Goal: Transaction & Acquisition: Purchase product/service

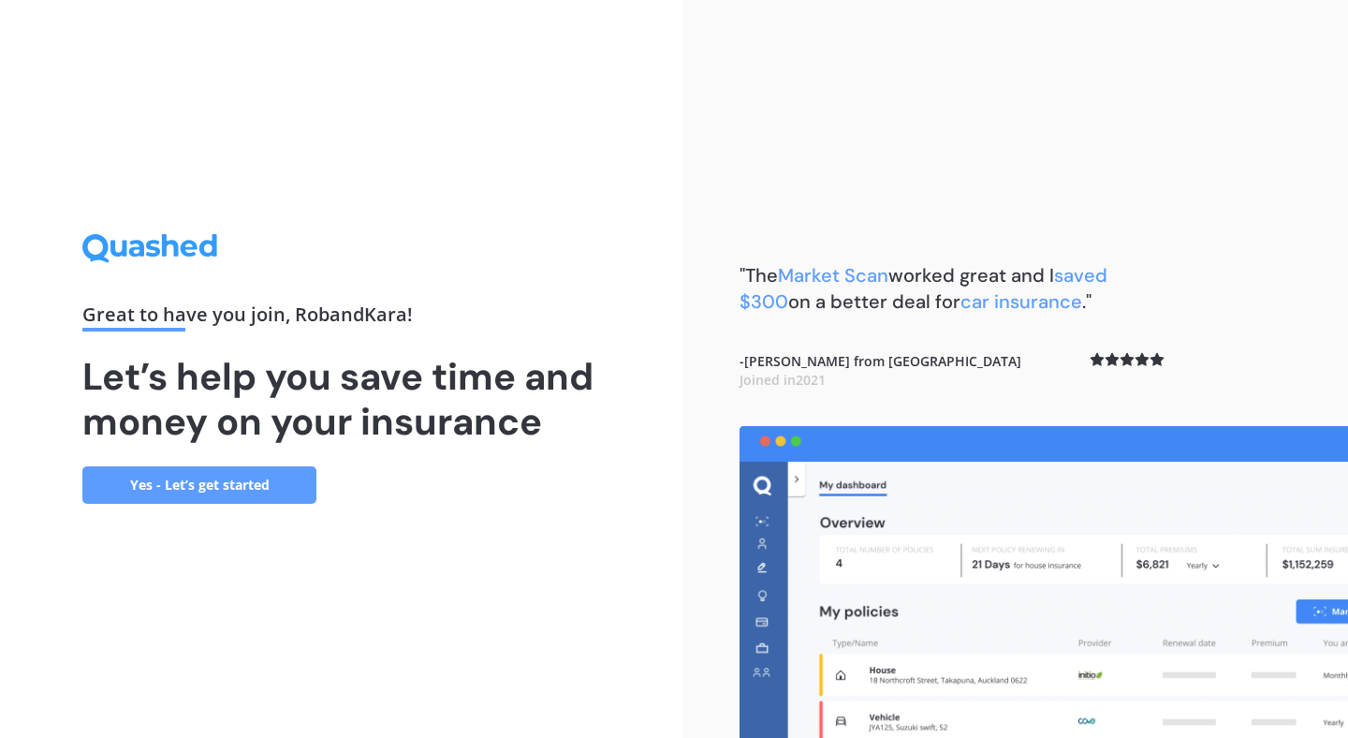
click at [235, 491] on link "Yes - Let’s get started" at bounding box center [199, 484] width 234 height 37
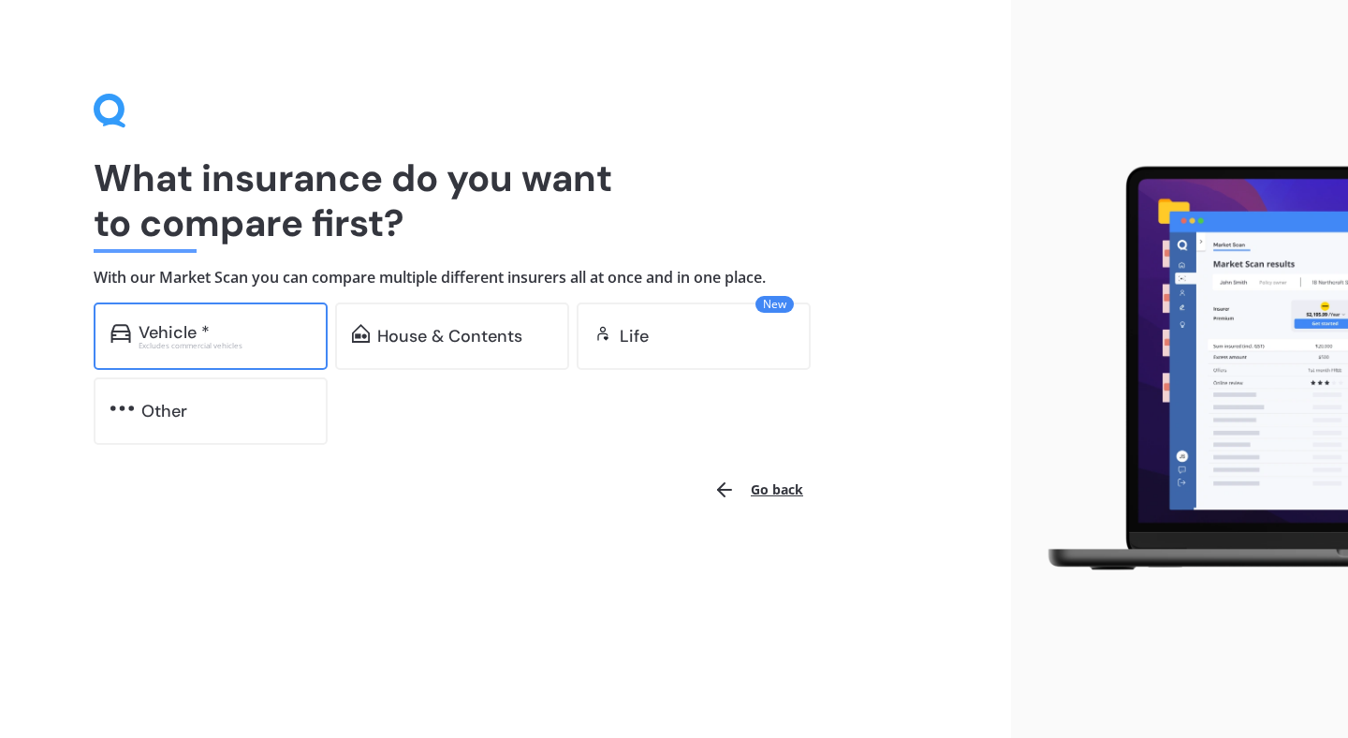
click at [270, 335] on div "Vehicle *" at bounding box center [225, 332] width 172 height 19
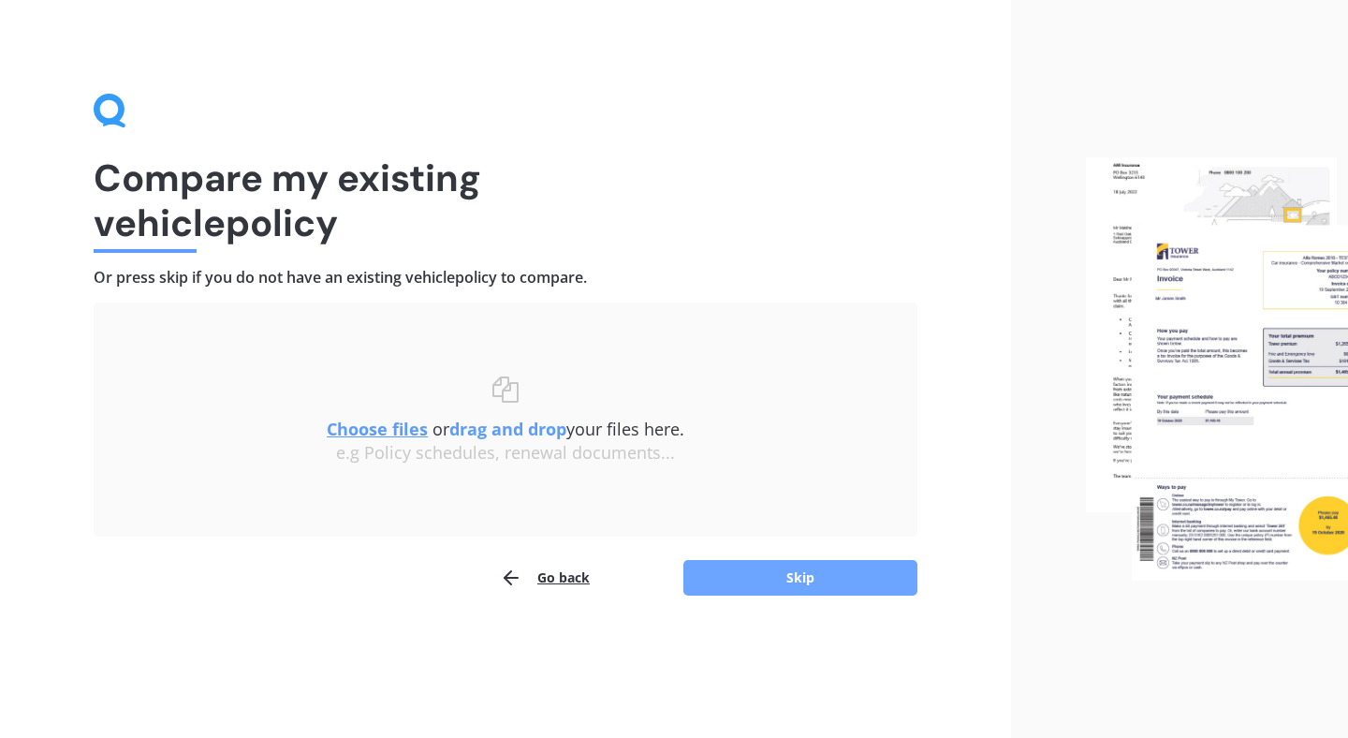
click at [778, 582] on button "Skip" at bounding box center [800, 578] width 234 height 36
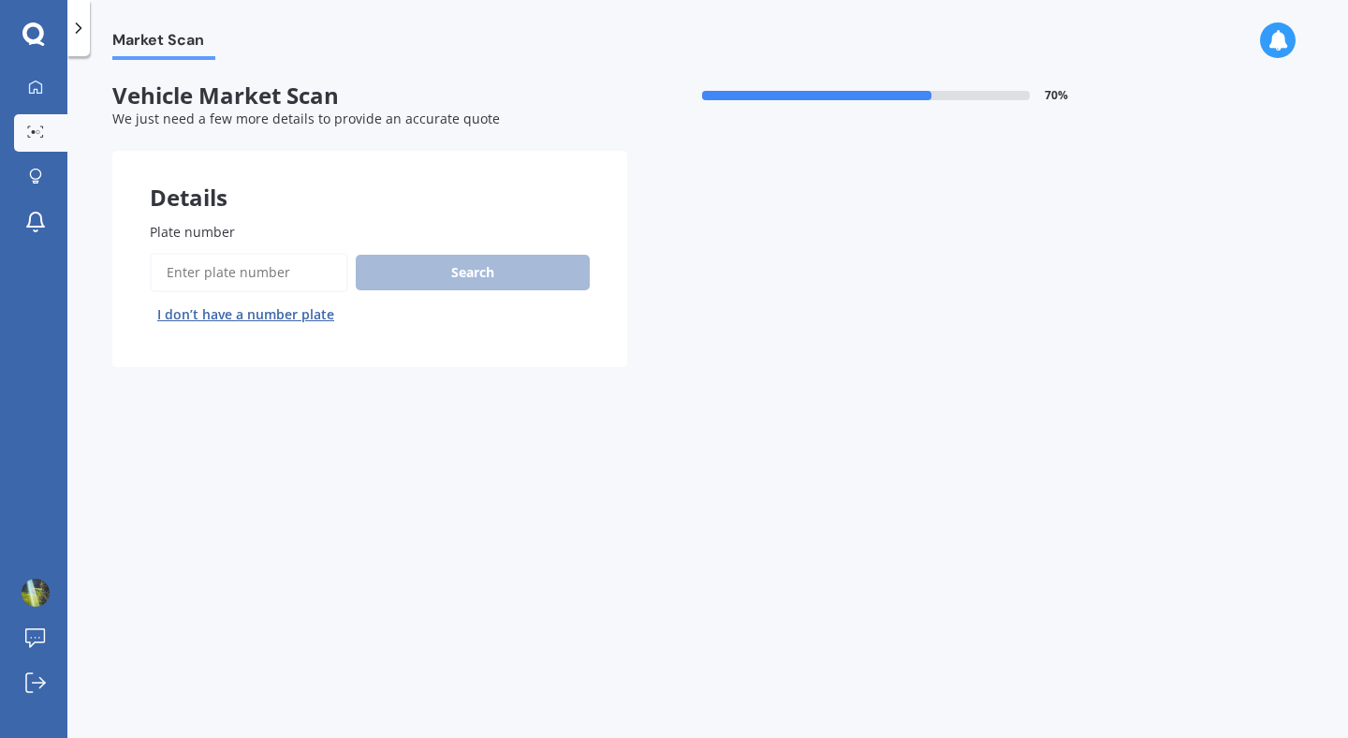
click at [280, 270] on input "Plate number" at bounding box center [249, 272] width 198 height 39
type input "c7mrh"
click at [433, 282] on button "Search" at bounding box center [473, 273] width 234 height 36
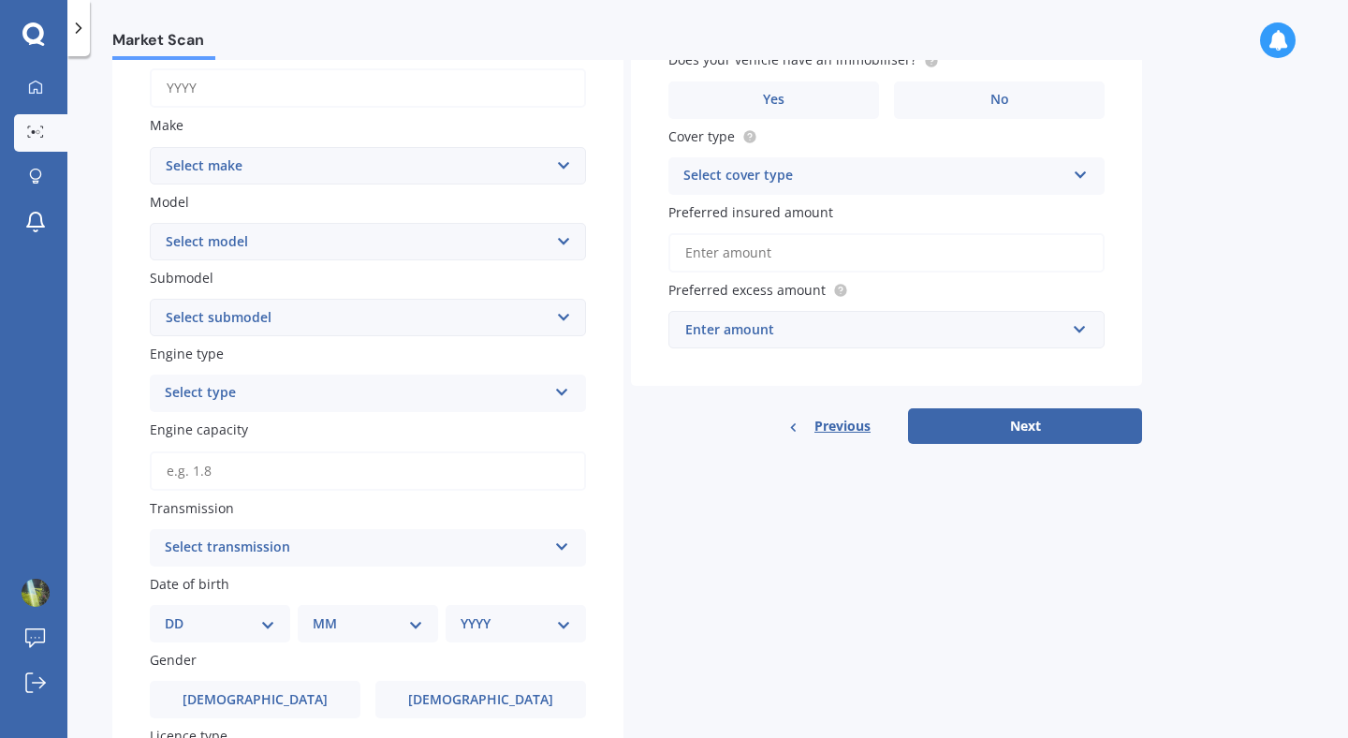
scroll to position [292, 0]
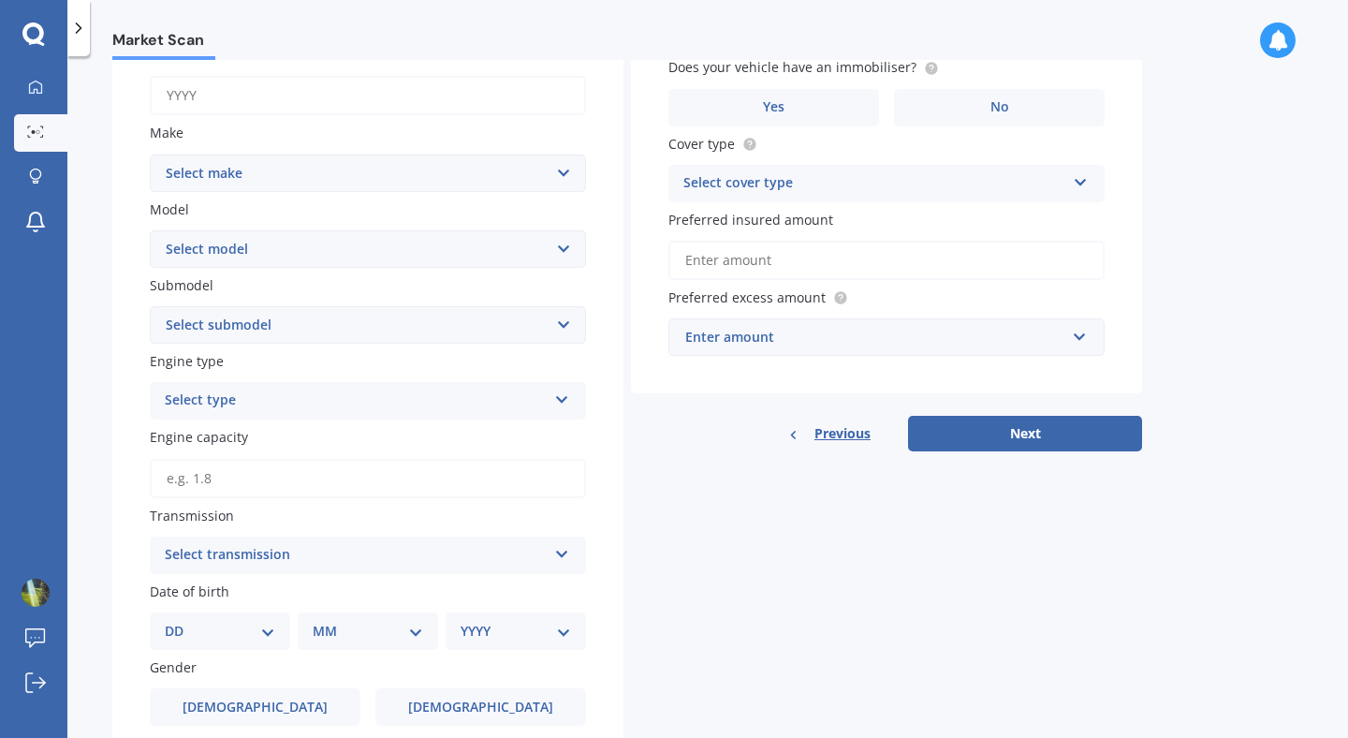
click at [564, 245] on select "Select model" at bounding box center [368, 248] width 436 height 37
click at [559, 172] on select "Select make AC ALFA ROMEO ASTON [PERSON_NAME] AUDI AUSTIN BEDFORD Bentley BMW B…" at bounding box center [368, 172] width 436 height 37
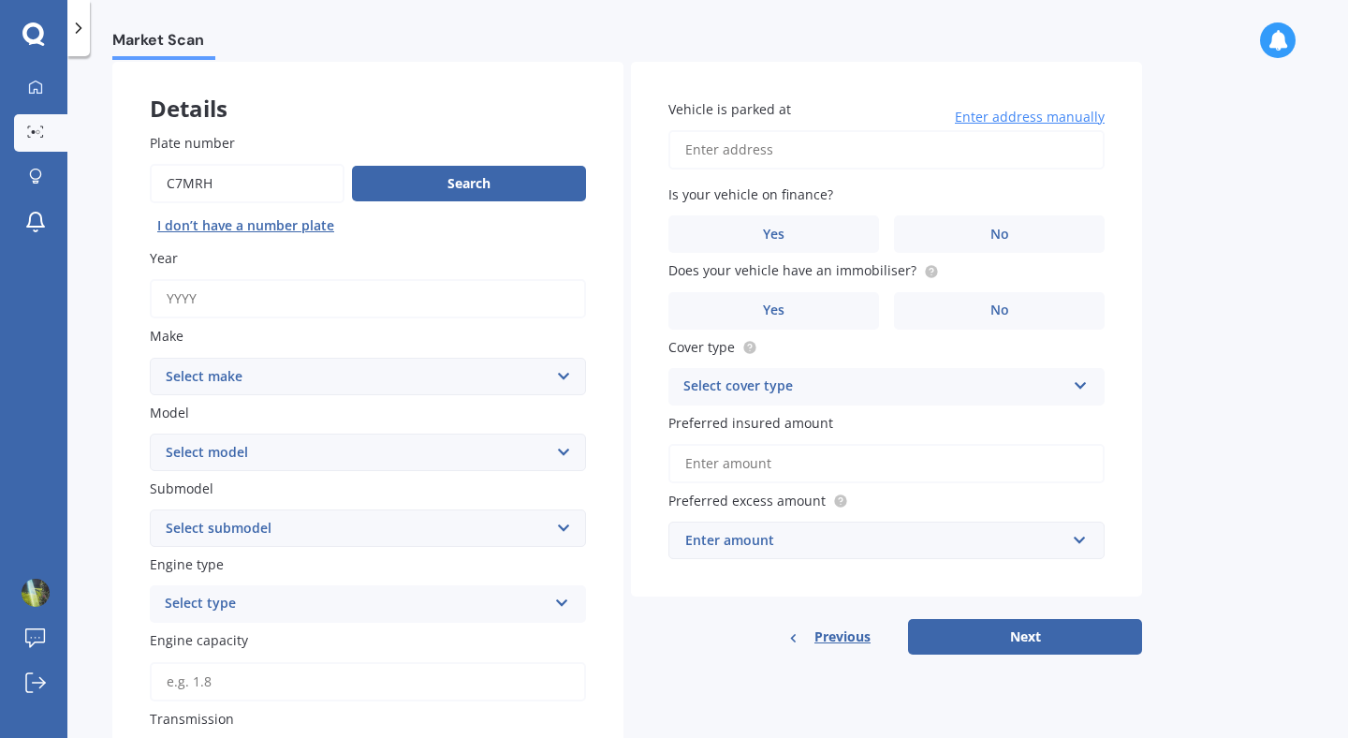
scroll to position [76, 0]
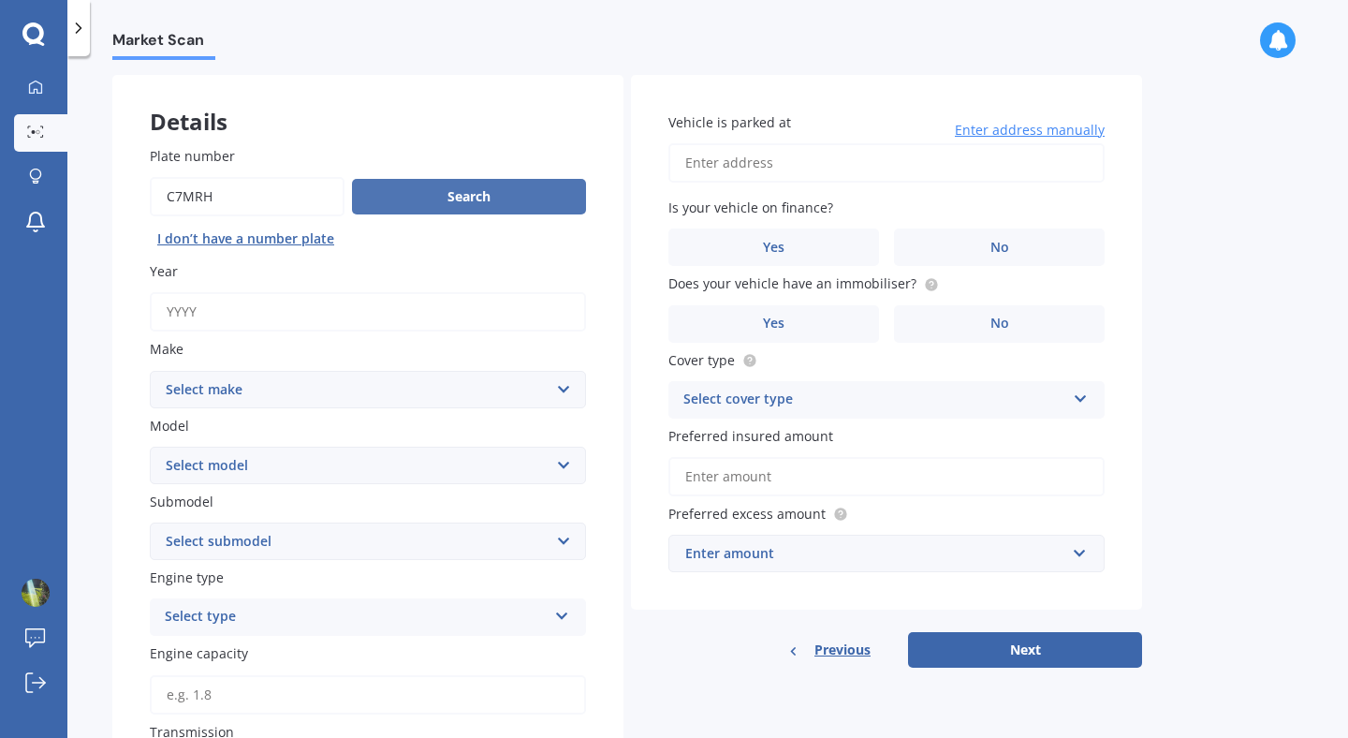
click at [406, 200] on button "Search" at bounding box center [469, 197] width 234 height 36
click at [221, 311] on input "Year" at bounding box center [368, 311] width 436 height 39
type input "2015"
click at [324, 373] on select "Select make AC ALFA ROMEO ASTON [PERSON_NAME] AUDI AUSTIN BEDFORD Bentley BMW B…" at bounding box center [368, 389] width 436 height 37
select select "HONDA"
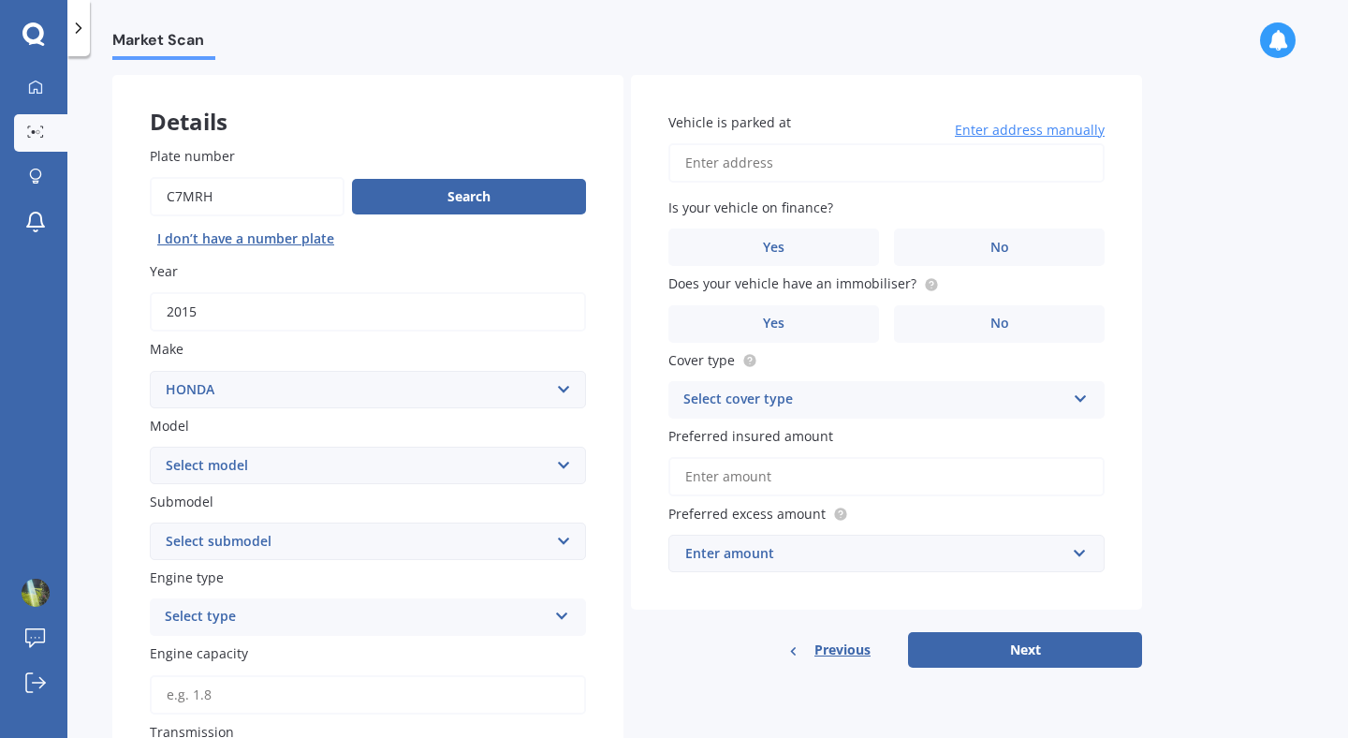
click at [150, 372] on select "Select make AC ALFA ROMEO ASTON [PERSON_NAME] AUDI AUSTIN BEDFORD Bentley BMW B…" at bounding box center [368, 389] width 436 height 37
click at [385, 389] on select "Select make AC ALFA ROMEO ASTON [PERSON_NAME] AUDI AUSTIN BEDFORD Bentley BMW B…" at bounding box center [368, 389] width 436 height 37
click at [150, 372] on select "Select make AC ALFA ROMEO ASTON [PERSON_NAME] AUDI AUSTIN BEDFORD Bentley BMW B…" at bounding box center [368, 389] width 436 height 37
click at [325, 462] on select "Select model Accord Acty Acura Airwave Ascot Avancier Beat Capa City Civic Conc…" at bounding box center [368, 465] width 436 height 37
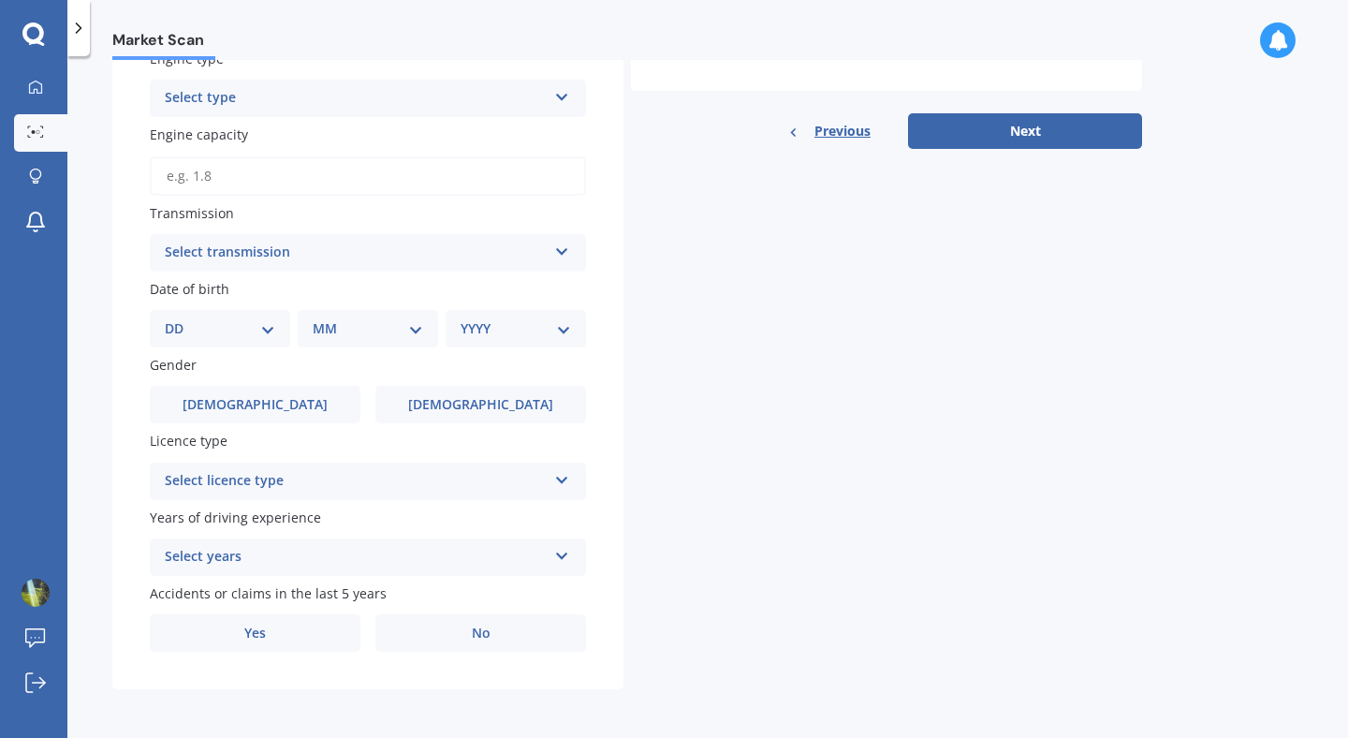
scroll to position [0, 0]
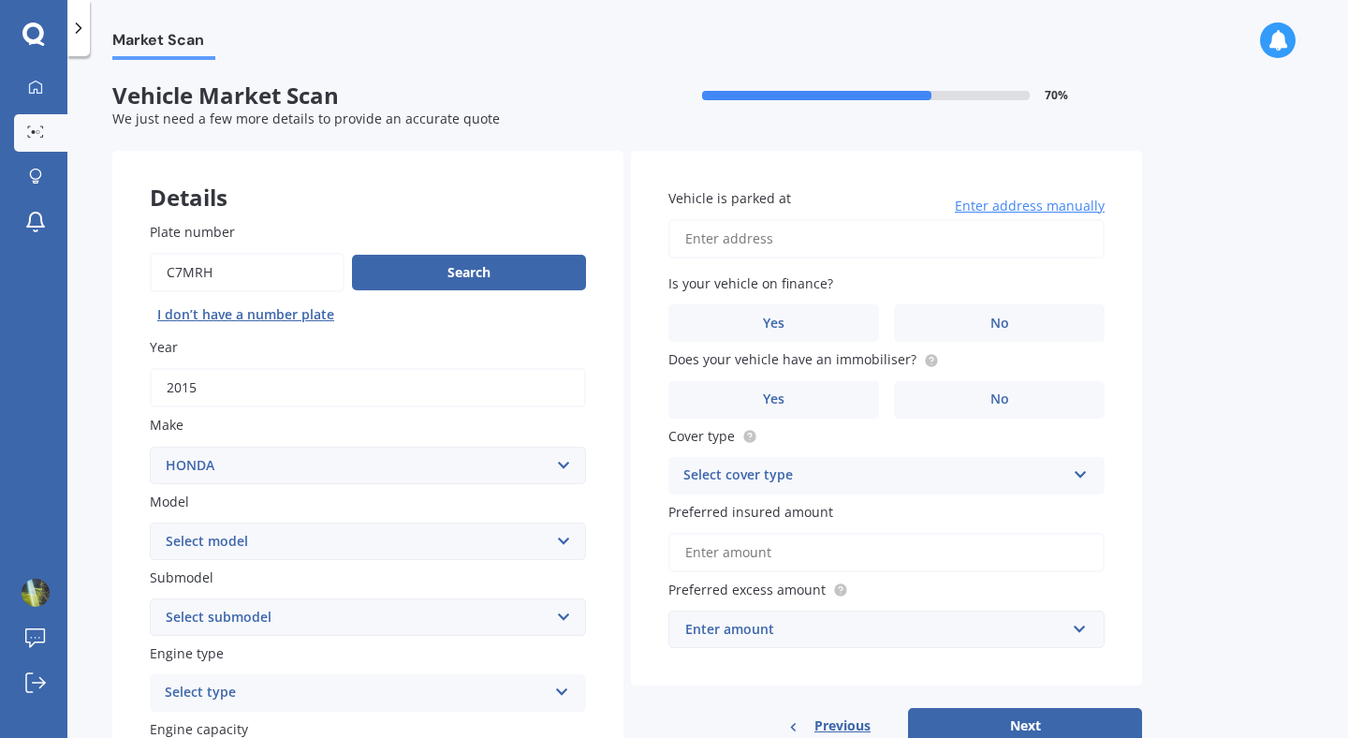
click at [294, 261] on input "Plate number" at bounding box center [247, 272] width 195 height 39
click at [384, 538] on select "Select model Accord Acty Acura Airwave Ascot Avancier Beat Capa City Civic Conc…" at bounding box center [368, 540] width 436 height 37
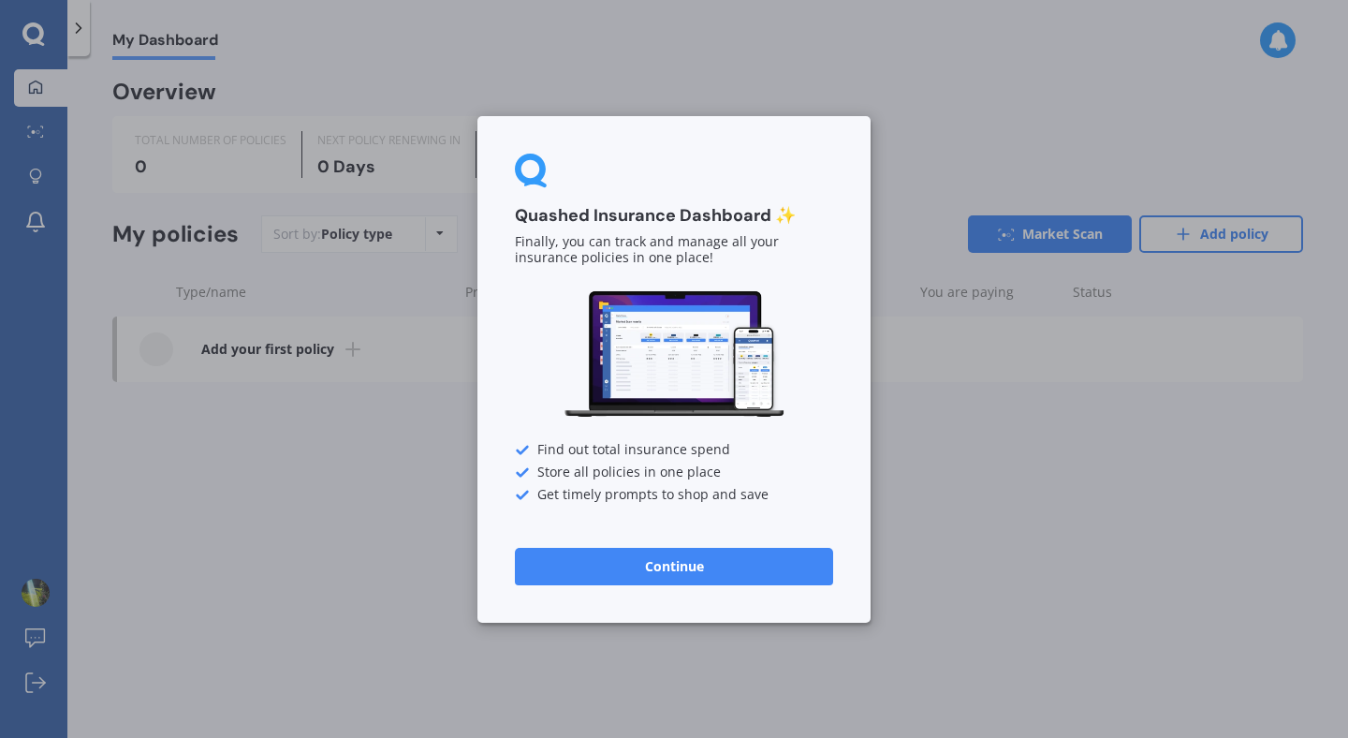
click at [669, 564] on button "Continue" at bounding box center [674, 565] width 318 height 37
